Goal: Transaction & Acquisition: Purchase product/service

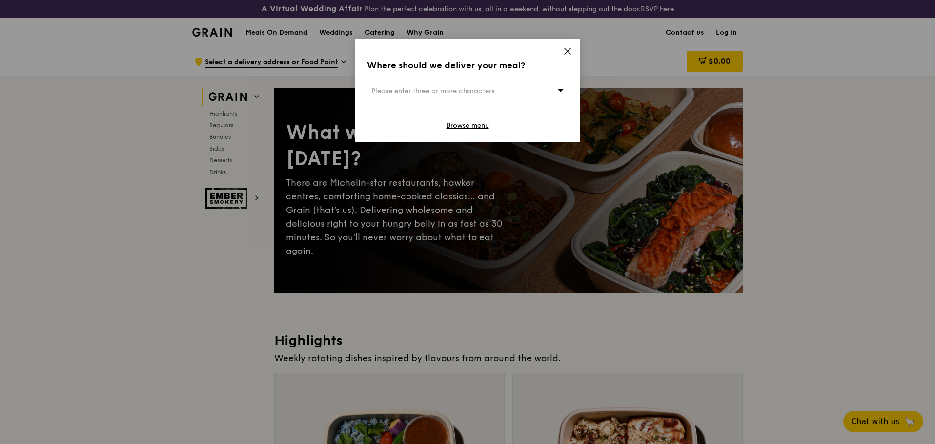
click at [470, 90] on span "Please enter three or more characters" at bounding box center [432, 91] width 123 height 8
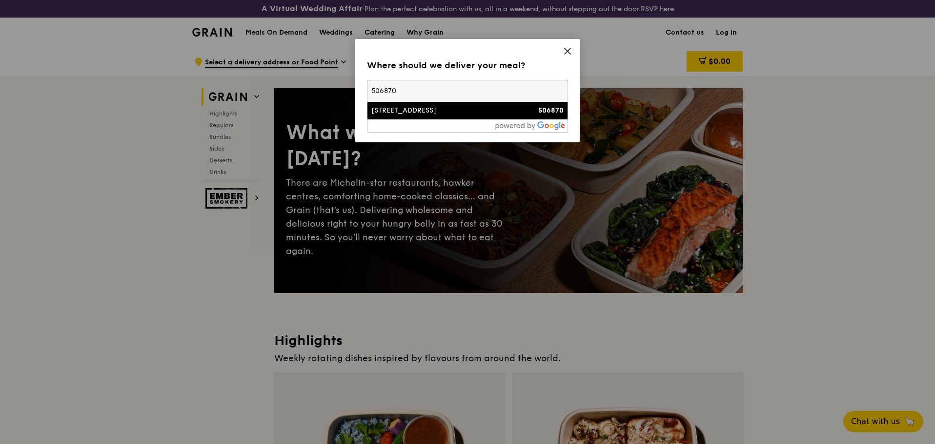
type input "506870"
click at [410, 106] on div "[STREET_ADDRESS]" at bounding box center [443, 111] width 144 height 10
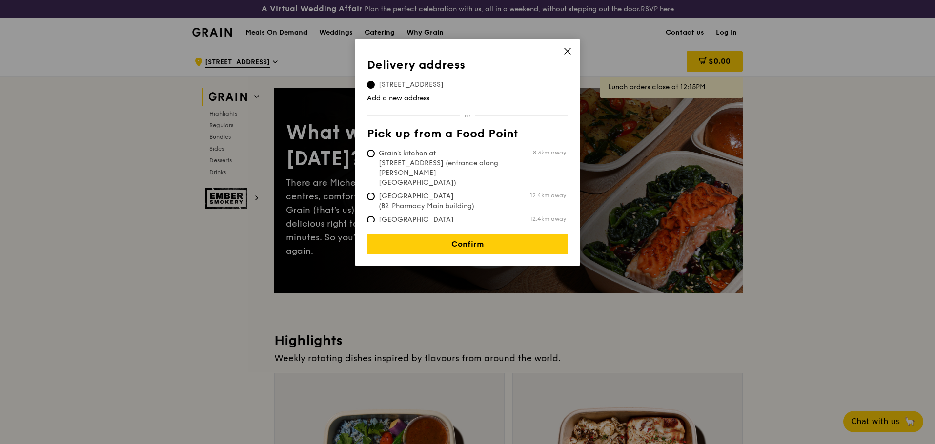
click at [476, 157] on span "Grain's kitchen at [STREET_ADDRESS] (entrance along [PERSON_NAME][GEOGRAPHIC_DA…" at bounding box center [439, 168] width 145 height 39
click at [375, 157] on input "Grain's kitchen at [STREET_ADDRESS] (entrance along [PERSON_NAME][GEOGRAPHIC_DA…" at bounding box center [371, 154] width 8 height 8
radio input "true"
click at [411, 81] on span "[STREET_ADDRESS]" at bounding box center [411, 85] width 88 height 10
click at [375, 81] on input "[STREET_ADDRESS]" at bounding box center [371, 85] width 8 height 8
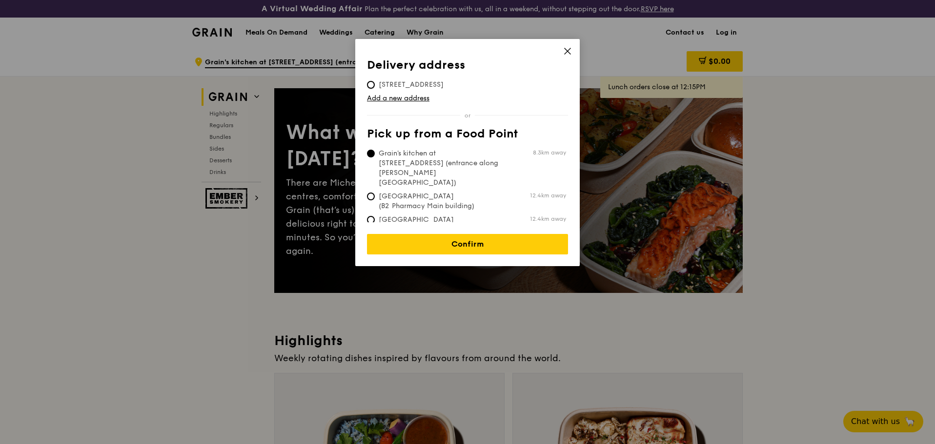
radio input "true"
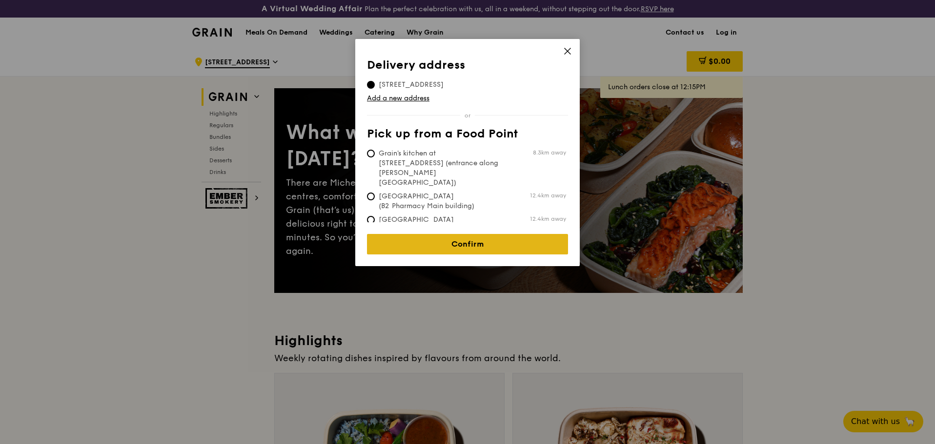
click at [486, 236] on link "Confirm" at bounding box center [467, 244] width 201 height 20
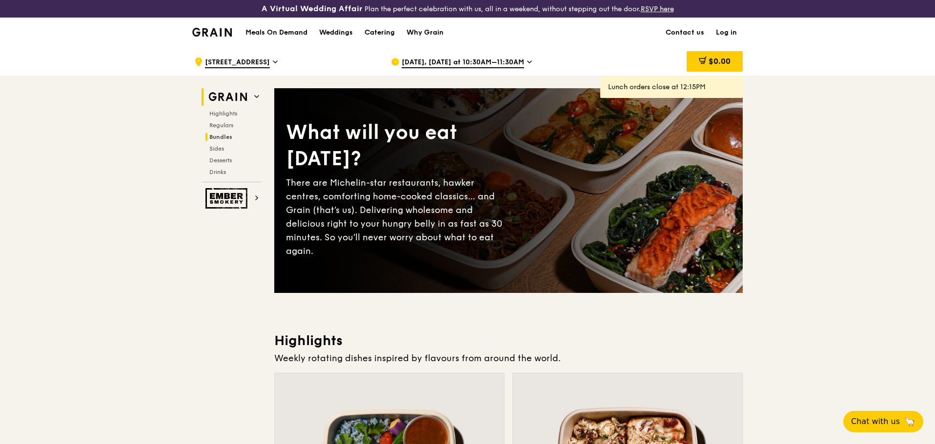
click at [228, 135] on span "Bundles" at bounding box center [220, 137] width 23 height 7
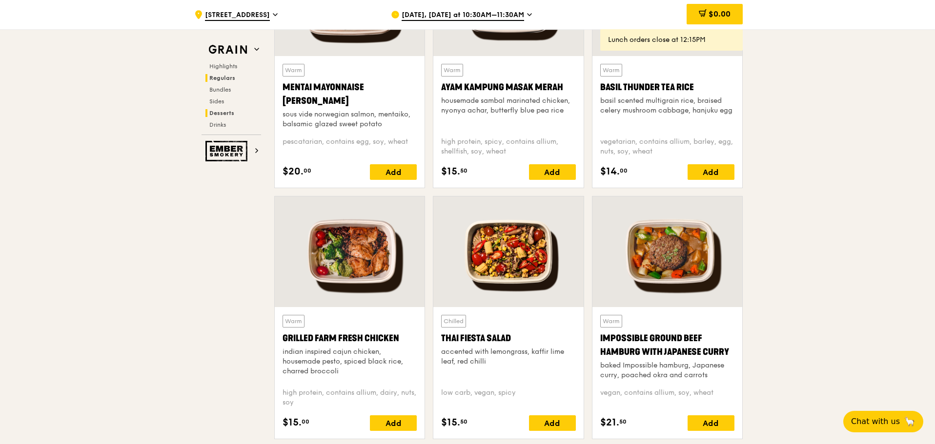
scroll to position [945, 0]
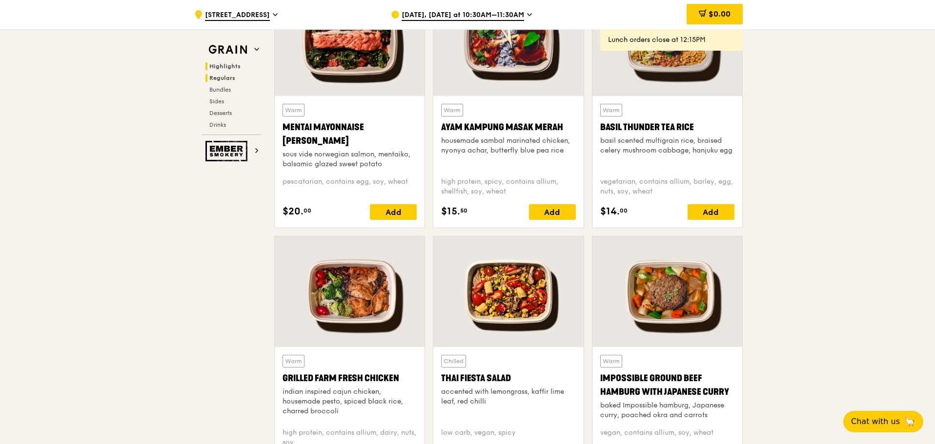
click at [230, 69] on span "Highlights" at bounding box center [224, 66] width 31 height 7
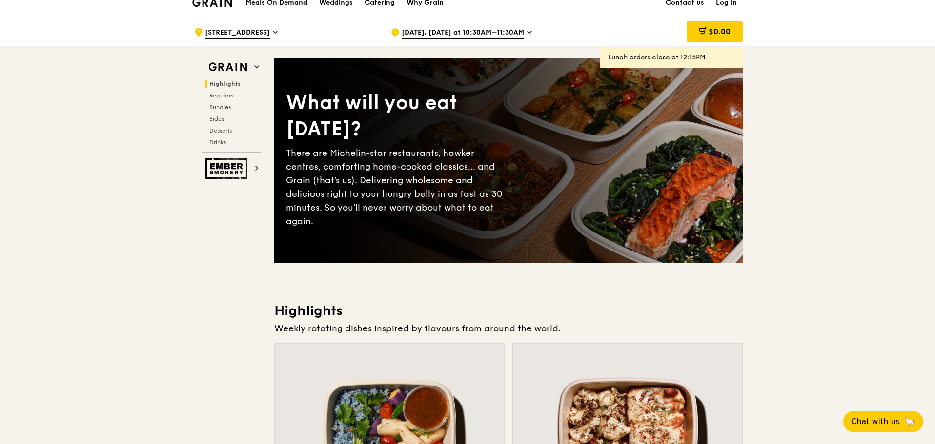
scroll to position [0, 0]
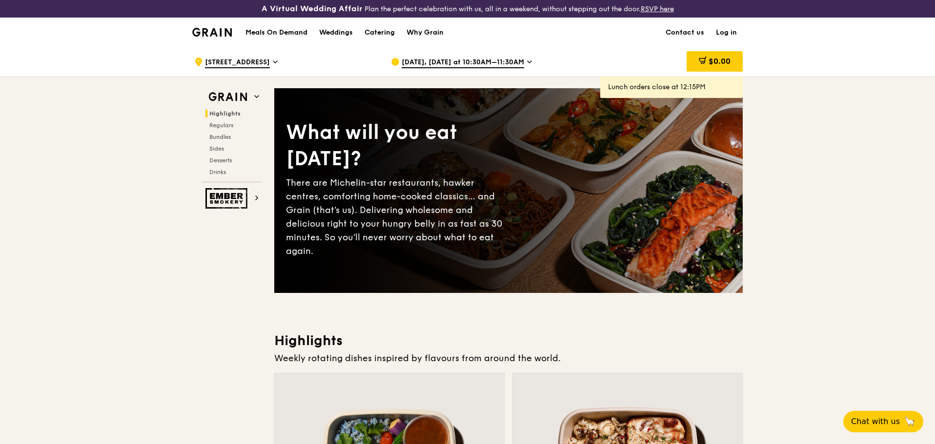
click at [294, 32] on h1 "Meals On Demand" at bounding box center [276, 33] width 62 height 10
click at [297, 28] on h1 "Meals On Demand" at bounding box center [276, 33] width 62 height 10
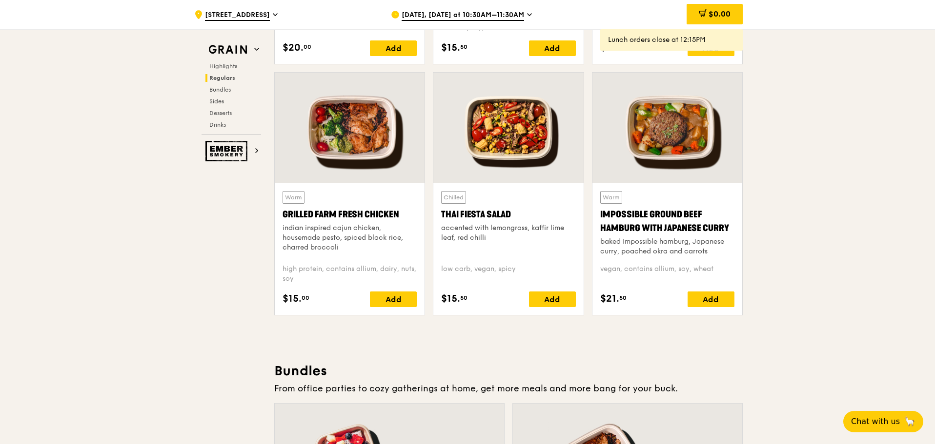
scroll to position [1122, 0]
